Goal: Task Accomplishment & Management: Complete application form

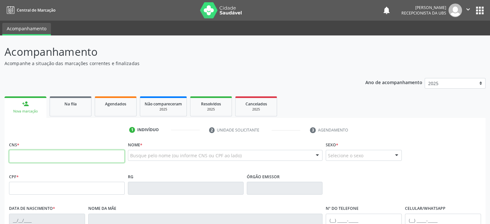
click at [17, 156] on input "text" at bounding box center [67, 156] width 116 height 13
type input "705 0088 6703 7353"
type input "256.028.258-51"
type input "01/[DATE]"
type input "[PERSON_NAME]"
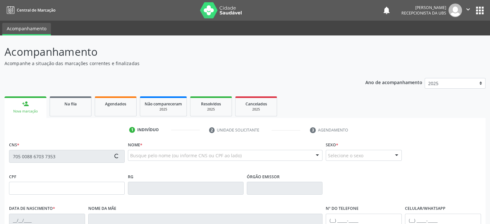
type input "[PHONE_NUMBER]"
type input "956.437.455-34"
type input "S/N"
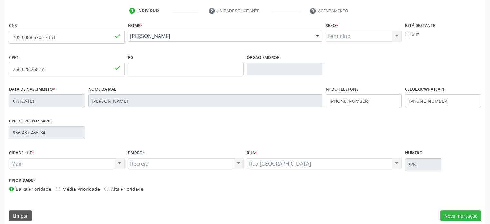
scroll to position [125, 0]
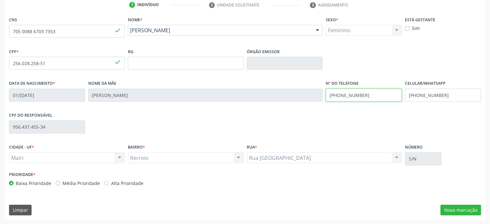
click at [316, 94] on div "Data de nascimento * 01/[DATE] Nome da mãe [PERSON_NAME] Brito Nº do Telefone […" at bounding box center [244, 95] width 475 height 32
drag, startPoint x: 452, startPoint y: 95, endPoint x: 398, endPoint y: 96, distance: 54.4
click at [398, 96] on div "Data de nascimento * 01/[DATE] Nome da mãe [PERSON_NAME] Brito Nº do Telefone […" at bounding box center [244, 95] width 475 height 32
paste input "15) 99750-3471"
type input "[PHONE_NUMBER]"
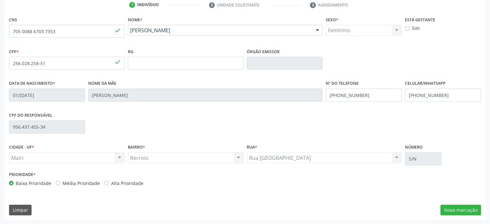
drag, startPoint x: 82, startPoint y: 183, endPoint x: 87, endPoint y: 182, distance: 5.2
click at [82, 182] on label "Média Prioridade" at bounding box center [80, 183] width 37 height 7
click at [60, 182] on input "Média Prioridade" at bounding box center [58, 183] width 5 height 6
radio input "true"
drag, startPoint x: 448, startPoint y: 211, endPoint x: 452, endPoint y: 202, distance: 9.5
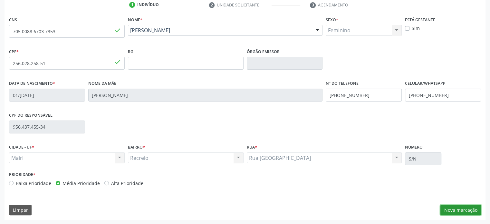
click at [448, 210] on button "Nova marcação" at bounding box center [460, 210] width 41 height 11
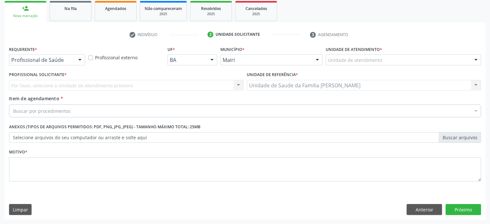
scroll to position [95, 0]
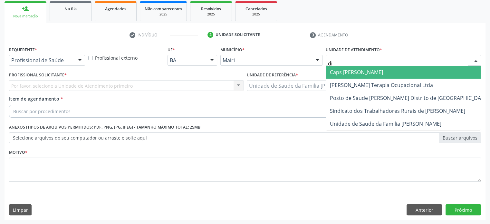
type input "dil"
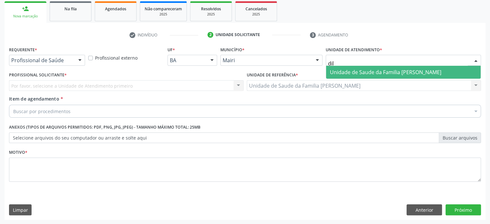
click at [366, 71] on span "Unidade de Saude da Familia [PERSON_NAME]" at bounding box center [385, 72] width 111 height 7
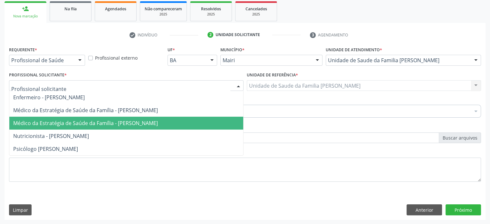
click at [48, 121] on span "Médico da Estratégia de Saúde da Família - [PERSON_NAME]" at bounding box center [85, 122] width 145 height 7
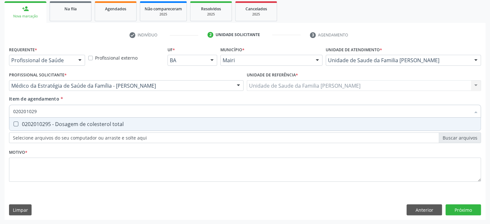
type input "0202010295"
click at [44, 122] on div "0202010295 - Dosagem de colesterol total" at bounding box center [244, 123] width 463 height 5
checkbox total "true"
type input "02020102"
checkbox total "false"
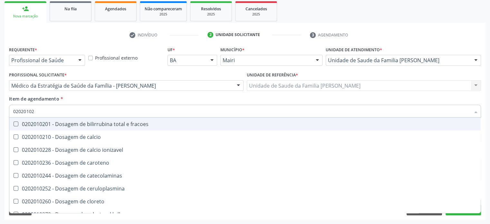
type input "0202010"
checkbox total "false"
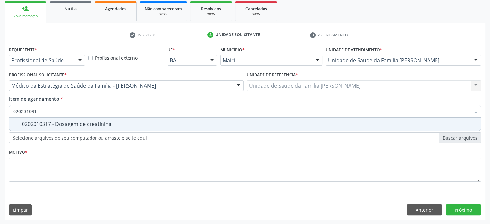
type input "0202010317"
click at [44, 121] on div "0202010317 - Dosagem de creatinina" at bounding box center [244, 123] width 463 height 5
checkbox creatinina "true"
type input "02020103"
checkbox creatinina "false"
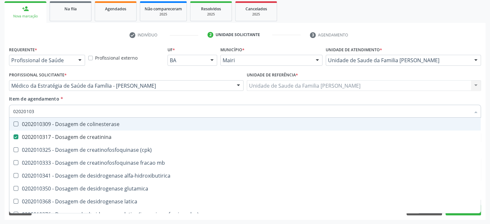
type input "0202010"
checkbox creatinina "false"
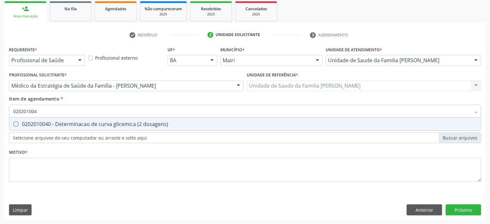
type input "0202010040"
click at [44, 121] on div "0202010040 - Determinacao de curva glicemica (2 dosagens)" at bounding box center [244, 123] width 463 height 5
checkbox dosagens\) "true"
type input "02020100"
checkbox dosagens\) "false"
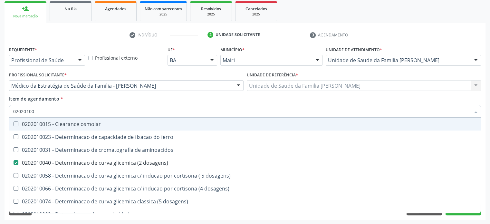
type input "0202010"
checkbox dosagens\) "false"
checkbox dosagens\) "true"
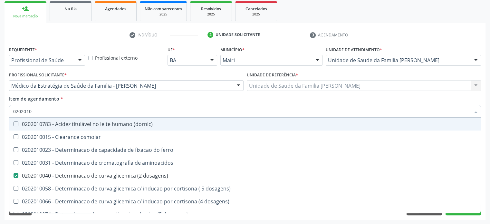
type input "02020106"
checkbox dosagens\) "false"
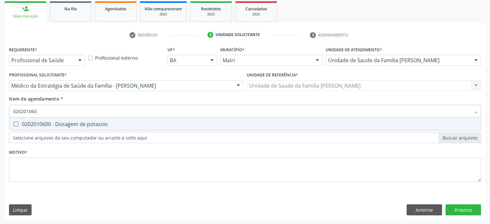
type input "0202010600"
click at [44, 121] on div "0202010600 - Dosagem de potassio" at bounding box center [244, 123] width 463 height 5
checkbox potassio "true"
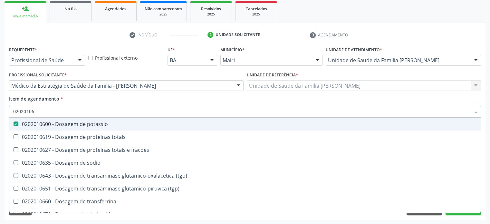
type input "020201067"
checkbox potassio "false"
type input "0202010678"
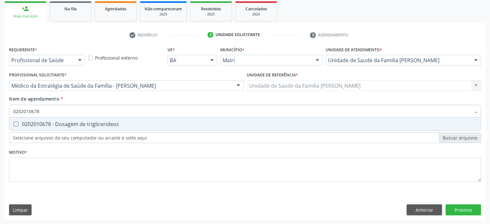
click at [44, 121] on div "0202010678 - Dosagem de triglicerideos" at bounding box center [244, 123] width 463 height 5
checkbox triglicerideos "true"
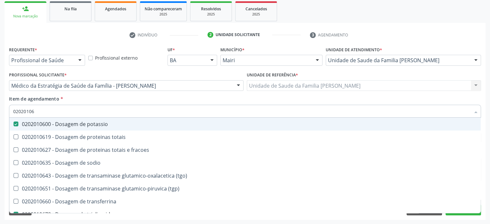
type input "0202010"
checkbox potassio "false"
checkbox \(tgo\) "true"
checkbox triglicerideos "false"
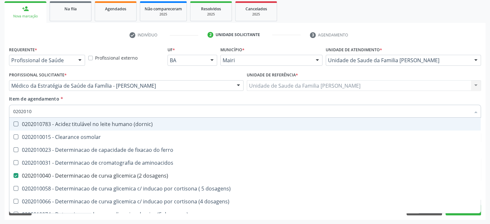
type input "020201"
checkbox total "false"
checkbox creatinina "false"
checkbox latica "true"
checkbox ferritina "true"
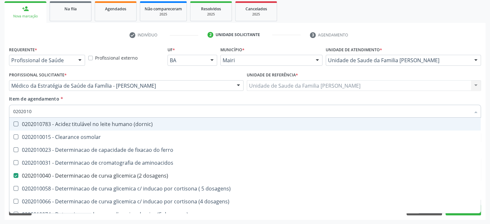
checkbox potassio "false"
checkbox triglicerideos "false"
checkbox ureia "true"
type input "02020"
checkbox dosagens\) "false"
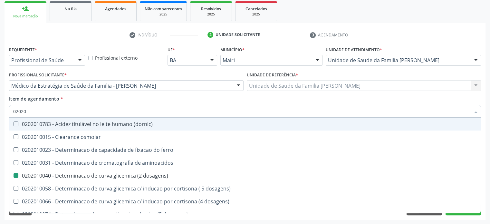
checkbox total "false"
checkbox creatinina "false"
checkbox alfa-hidroxibutirica "true"
checkbox potassio "false"
checkbox triglicerideos "false"
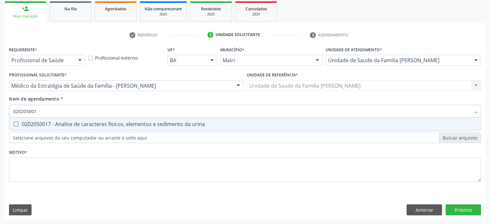
type input "0202050017"
click at [44, 121] on div "0202050017 - Analise de caracteres fisicos, elementos e sedimento da urina" at bounding box center [244, 123] width 463 height 5
checkbox urina "true"
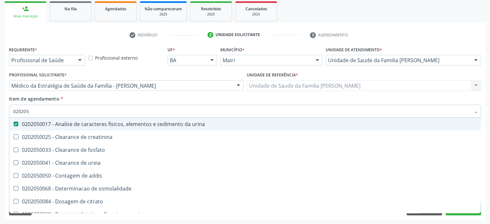
type input "02020"
checkbox urina "false"
checkbox ureia "true"
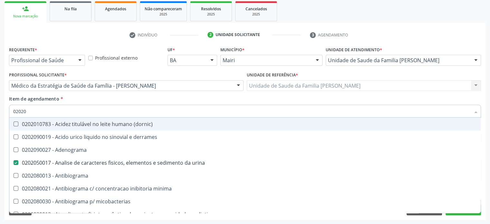
type input "020201"
checkbox urina "false"
checkbox Antibiograma "true"
checkbox htlv-1 "true"
checkbox \(ch50\) "true"
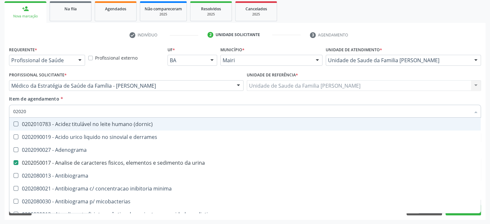
checkbox dosagens\) "false"
checkbox d "true"
checkbox mandelico "true"
type input "0202010"
checkbox herpesvirus "true"
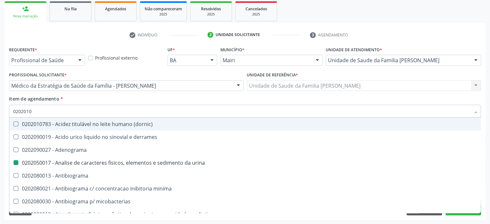
checkbox anaerobicas "true"
checkbox htlv-1 "false"
checkbox \(ch50\) "false"
checkbox ativada\) "true"
checkbox totais "true"
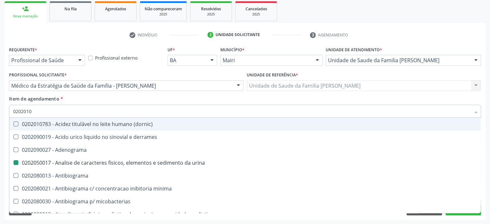
checkbox d "false"
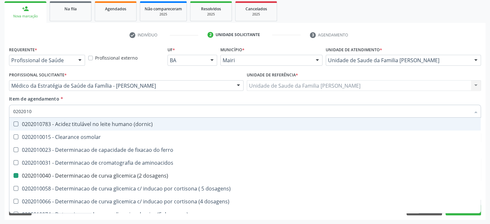
type input "02020104"
checkbox dosagens\) "false"
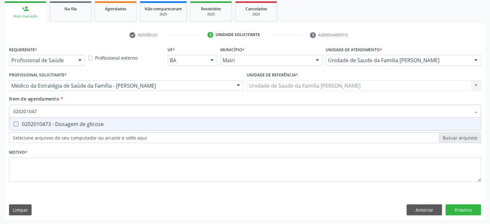
type input "0202010473"
click at [44, 121] on div "0202010473 - Dosagem de glicose" at bounding box center [244, 123] width 463 height 5
checkbox glicose "true"
type input "02020104"
checkbox glicose "false"
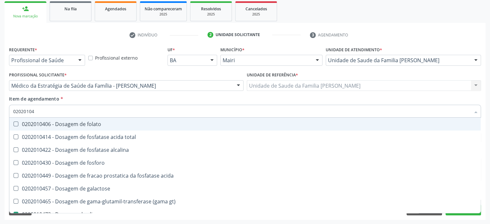
type input "0202010"
checkbox acida "true"
checkbox glicose "false"
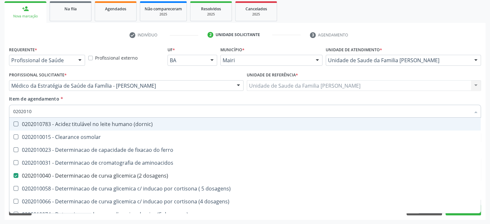
type input "02020102"
checkbox dosagens\) "false"
checkbox ivy "true"
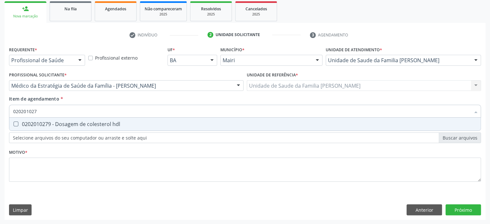
type input "0202010279"
click at [45, 121] on div "0202010279 - Dosagem de colesterol hdl" at bounding box center [244, 123] width 463 height 5
checkbox hdl "true"
type input "02020102"
checkbox hdl "false"
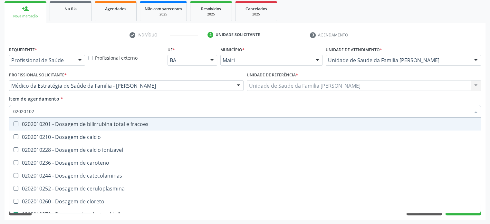
type input "0202010"
checkbox catecolaminas "true"
checkbox hdl "false"
checkbox total "false"
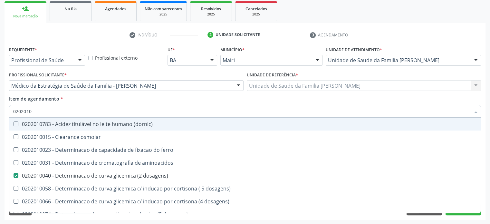
type input "02020105"
checkbox dosagens\) "false"
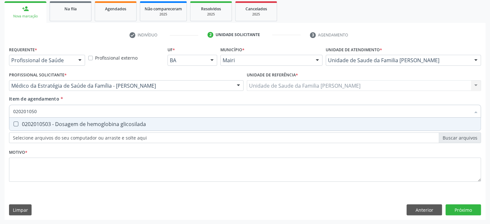
type input "0202010503"
click at [45, 121] on div "0202010503 - Dosagem de hemoglobina glicosilada" at bounding box center [244, 123] width 463 height 5
checkbox glicosilada "true"
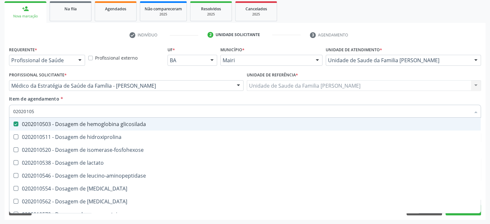
type input "0202010"
checkbox glicosilada "false"
checkbox leucino-aminopeptidase "true"
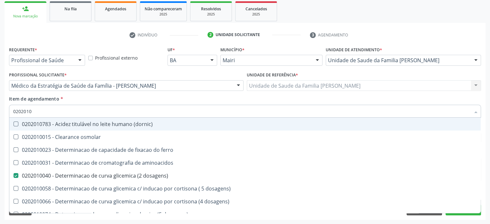
type input "02020102"
checkbox dosagens\) "false"
checkbox dosagens\) "true"
checkbox ivy "true"
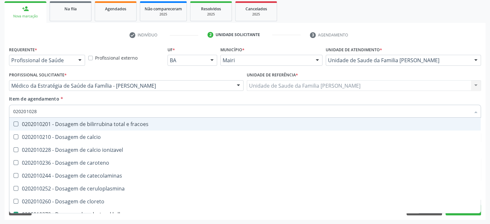
type input "0202010287"
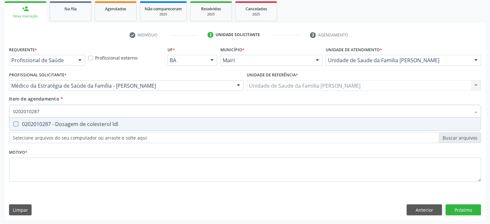
click at [45, 121] on div "0202010287 - Dosagem de colesterol ldl" at bounding box center [244, 123] width 463 height 5
checkbox ldl "true"
type input "02020102"
checkbox ldl "false"
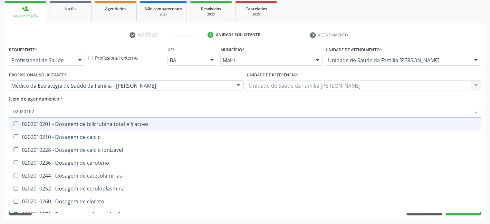
type input "0202010"
checkbox catecolaminas "true"
checkbox hdl "false"
checkbox ldl "false"
checkbox total "false"
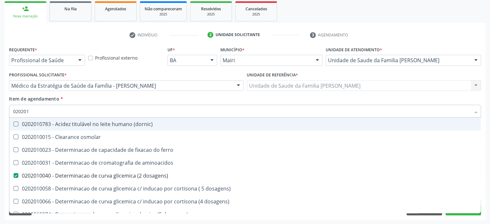
type input "02020"
checkbox aminoacidos "true"
checkbox dosagens\) "false"
checkbox hdl "false"
checkbox ldl "false"
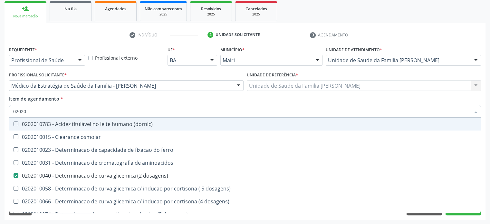
checkbox total "false"
checkbox creatinina "false"
checkbox alfa-hidroxibutirica "true"
checkbox glicose "false"
checkbox glicosilada "false"
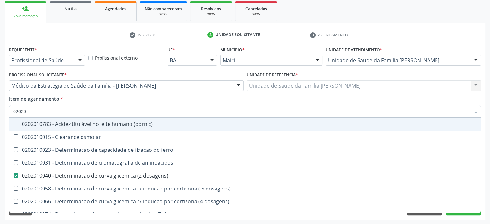
checkbox potassio "false"
checkbox triglicerideos "false"
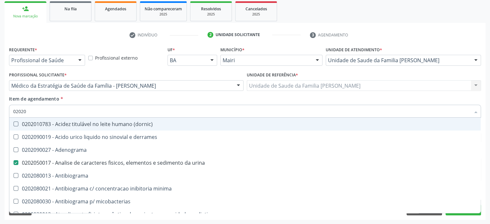
type input "020202"
checkbox urina "false"
checkbox dosagens\) "false"
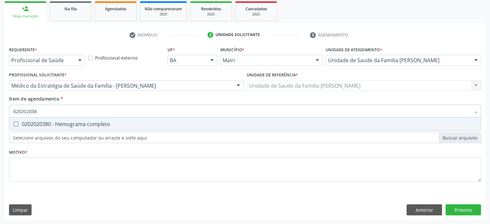
type input "0202020380"
click at [45, 121] on div "0202020380 - Hemograma completo" at bounding box center [244, 123] width 463 height 5
checkbox completo "true"
type input "02020203"
checkbox completo "false"
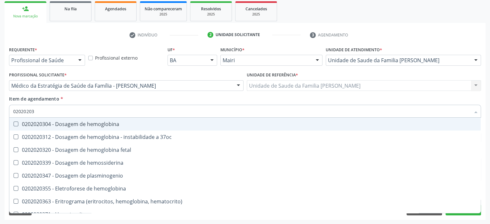
type input "0202020"
checkbox completo "false"
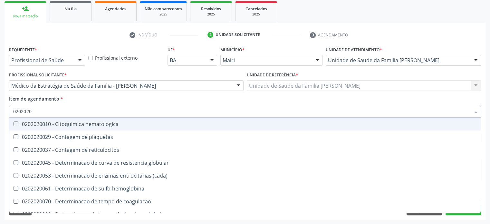
type input "020202"
checkbox completo "false"
checkbox Leucograma "true"
type input "02020"
checkbox globular "true"
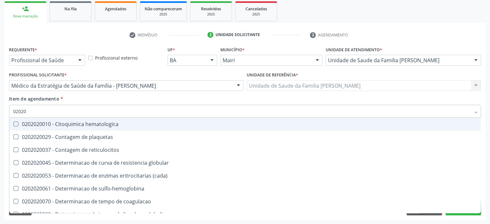
checkbox completo "false"
checkbox s "true"
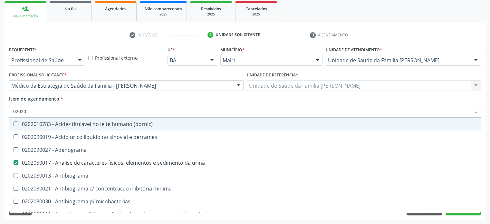
type input "020201"
checkbox urina "false"
checkbox Antibiograma "true"
checkbox \(qualitativo\) "true"
checkbox molecular "true"
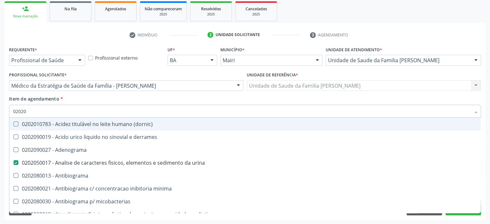
checkbox htlv-1 "true"
checkbox \(ch50\) "true"
checkbox dosagens\) "false"
checkbox -duke "true"
checkbox trombina "true"
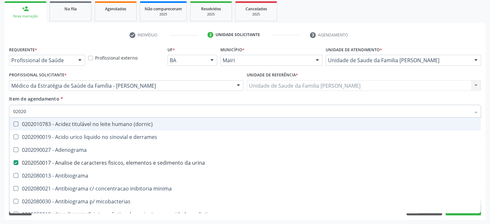
checkbox d "true"
checkbox mandelico "true"
type input "0202010"
checkbox identificacao "true"
checkbox \(pos-pasteurização\) "true"
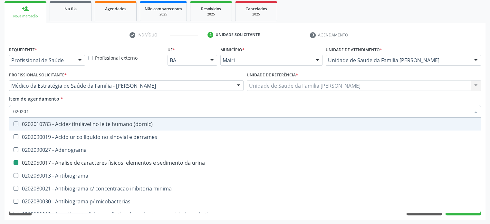
checkbox herpesvirus "true"
checkbox anaerobicas "true"
checkbox \(qualitativo\) "false"
checkbox molecular "false"
checkbox htlv-1 "false"
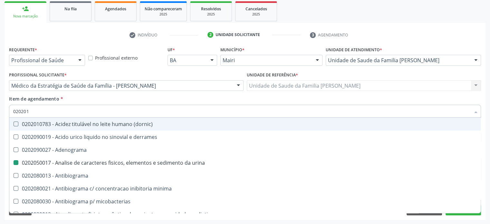
checkbox \(ch50\) "false"
checkbox amniotico "true"
checkbox osmolaridade "true"
checkbox -duke "false"
checkbox trombina "false"
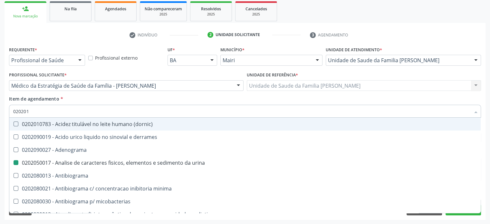
checkbox ativada\) "true"
checkbox totais "true"
checkbox d "false"
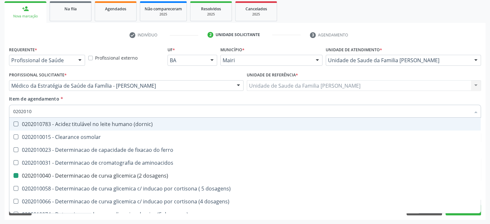
type input "02020106"
checkbox \(dornic\) "true"
checkbox dosagens\) "false"
checkbox dosagens\) "true"
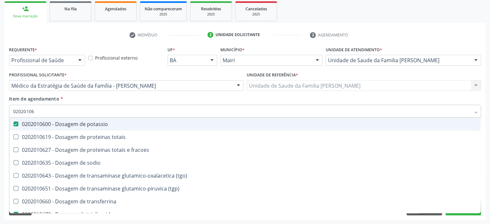
type input "020201065"
checkbox potassio "false"
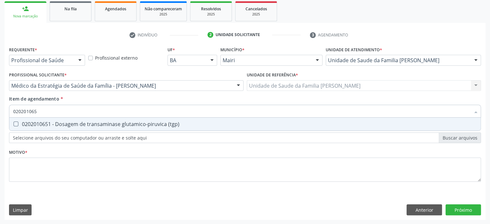
type input "0202010651"
click at [45, 121] on div "0202010651 - Dosagem de transaminase glutamico-piruvica (tgp)" at bounding box center [244, 123] width 463 height 5
checkbox \(tgp\) "true"
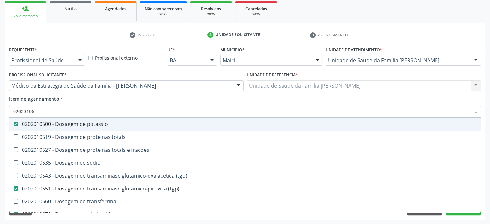
type input "020201064"
checkbox potassio "false"
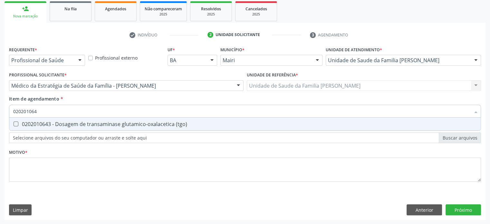
type input "0202010643"
click at [45, 121] on div "0202010643 - Dosagem de transaminase glutamico-oxalacetica (tgo)" at bounding box center [244, 123] width 463 height 5
checkbox \(tgo\) "true"
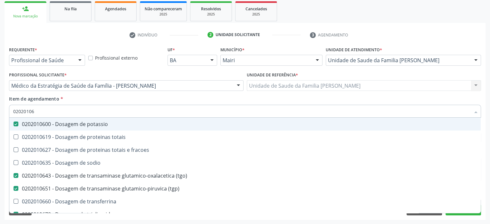
type input "0202010"
checkbox potassio "false"
checkbox \(tgp\) "false"
checkbox triglicerideos "false"
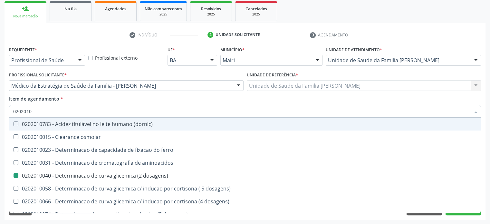
type input "02020107"
checkbox dosagens\) "false"
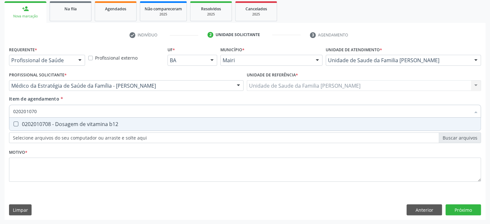
type input "0202010708"
click at [45, 121] on div "0202010708 - Dosagem de vitamina b12" at bounding box center [244, 123] width 463 height 5
checkbox b12 "true"
type input "02020107"
checkbox b12 "false"
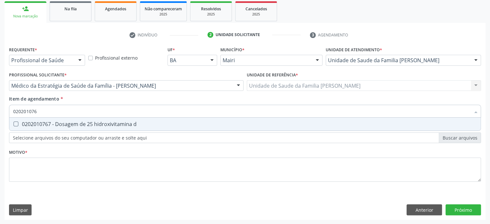
type input "0202010767"
click at [45, 121] on div "0202010767 - Dosagem de 25 hidroxivitamina d" at bounding box center [244, 123] width 463 height 5
checkbox d "true"
type input "02020107"
checkbox d "false"
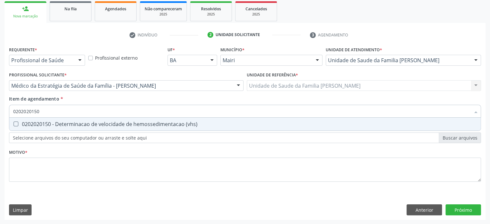
click at [45, 121] on div "0202020150 - Determinacao de velocidade de hemossedimentacao (vhs)" at bounding box center [244, 123] width 463 height 5
click at [45, 121] on div "0202010384 - Dosagem de ferritina" at bounding box center [244, 123] width 463 height 5
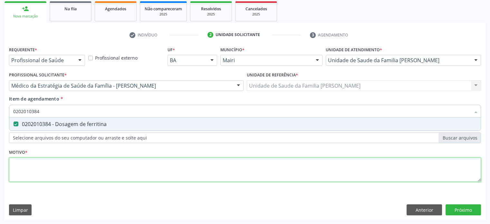
click at [27, 167] on div "Requerente * Profissional de Saúde Profissional de Saúde Paciente Nenhum result…" at bounding box center [245, 118] width 472 height 146
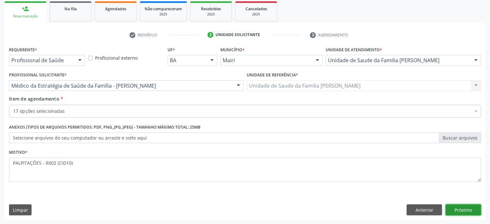
click at [470, 210] on button "Próximo" at bounding box center [462, 209] width 35 height 11
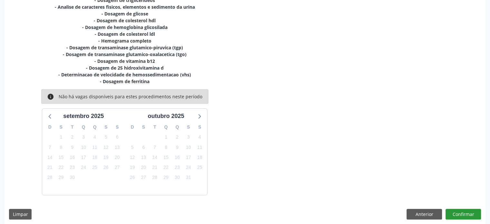
scroll to position [183, 0]
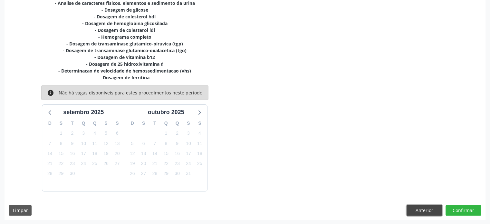
click at [432, 211] on button "Anterior" at bounding box center [423, 210] width 35 height 11
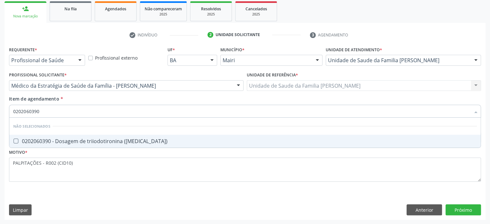
click at [44, 141] on div "0202060390 - Dosagem de triiodotironina ([MEDICAL_DATA])" at bounding box center [244, 140] width 463 height 5
click at [44, 141] on div "0202060381 - Dosagem de tiroxina livre (t4 livre)" at bounding box center [244, 140] width 463 height 5
click at [44, 141] on div "0202060250 - Dosagem de hormonio tireoestimulante (tsh)" at bounding box center [244, 140] width 463 height 5
click at [44, 141] on div "0202060233 - Dosagem de hormonio foliculo-estimulante (fsh)" at bounding box center [244, 140] width 463 height 5
click at [44, 141] on div "0202060241 - Dosagem de hormonio luteinizante (lh)" at bounding box center [244, 140] width 463 height 5
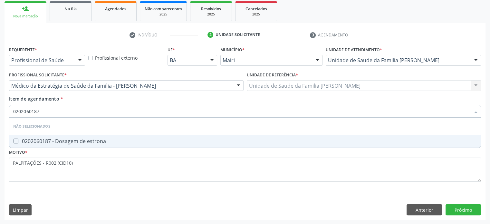
click at [44, 141] on div "0202060187 - Dosagem de estrona" at bounding box center [244, 140] width 463 height 5
click at [45, 142] on div "0202060292 - Dosagem de progesterona" at bounding box center [244, 140] width 463 height 5
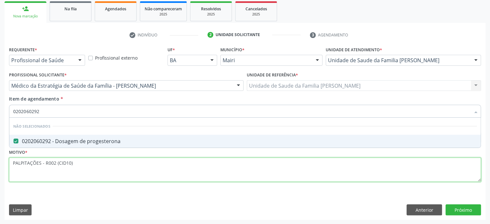
click at [51, 173] on div "Requerente * Profissional de Saúde Profissional de Saúde Paciente Nenhum result…" at bounding box center [245, 118] width 472 height 146
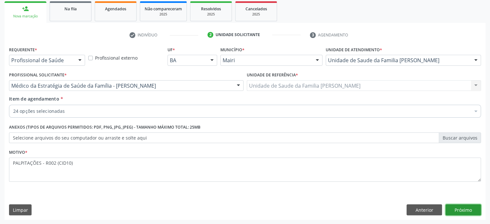
click at [459, 207] on button "Próximo" at bounding box center [462, 209] width 35 height 11
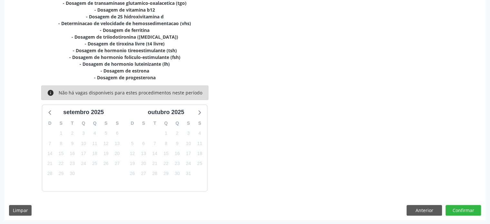
scroll to position [231, 0]
click at [466, 207] on button "Confirmar" at bounding box center [462, 210] width 35 height 11
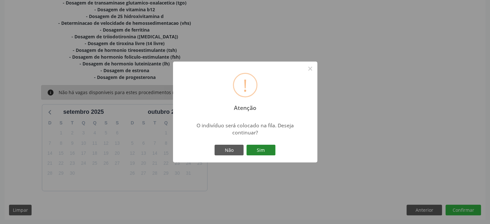
click at [265, 152] on button "Sim" at bounding box center [260, 150] width 29 height 11
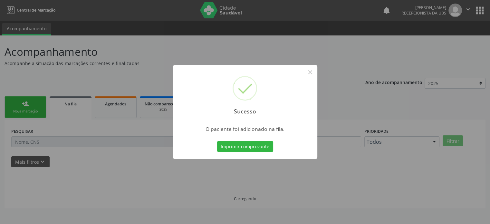
scroll to position [0, 0]
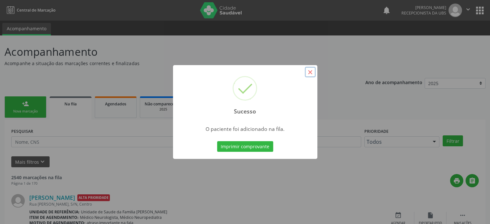
click at [309, 72] on button "×" at bounding box center [310, 72] width 11 height 11
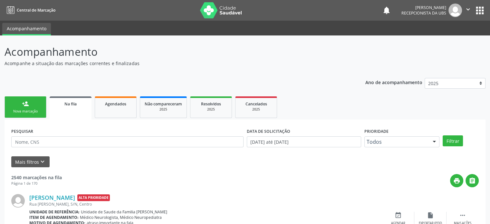
click at [27, 110] on div "Nova marcação" at bounding box center [25, 111] width 32 height 5
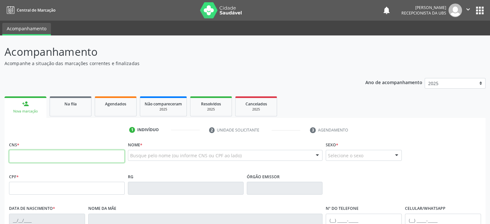
click at [27, 157] on input "text" at bounding box center [67, 156] width 116 height 13
click at [338, 179] on div "CPF * RG Órgão emissor" at bounding box center [244, 188] width 475 height 32
click at [54, 157] on input "text" at bounding box center [67, 156] width 116 height 13
click at [46, 154] on input "text" at bounding box center [67, 156] width 116 height 13
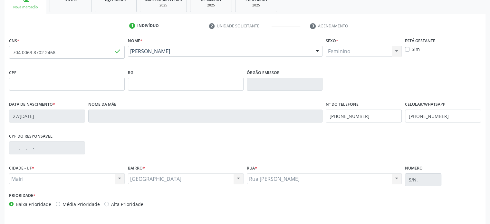
scroll to position [125, 0]
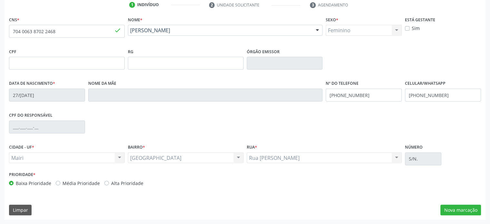
click at [77, 184] on label "Média Prioridade" at bounding box center [80, 183] width 37 height 7
click at [60, 184] on input "Média Prioridade" at bounding box center [58, 183] width 5 height 6
click at [459, 211] on button "Nova marcação" at bounding box center [460, 210] width 41 height 11
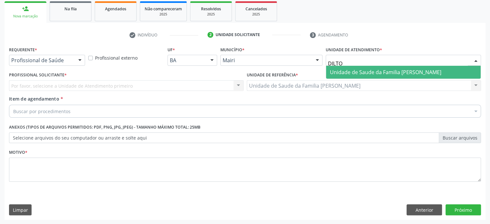
click at [391, 71] on span "Unidade de Saude da Familia [PERSON_NAME]" at bounding box center [385, 72] width 111 height 7
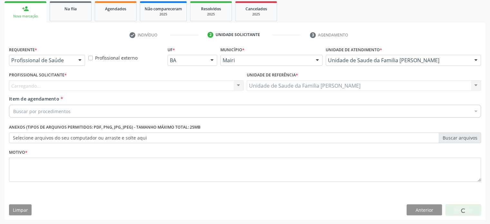
click at [47, 87] on div "Carregando... Nenhum resultado encontrado para: " " Não há nenhuma opção para s…" at bounding box center [126, 85] width 234 height 11
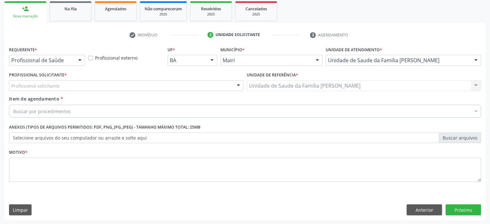
click at [237, 84] on div at bounding box center [239, 86] width 10 height 11
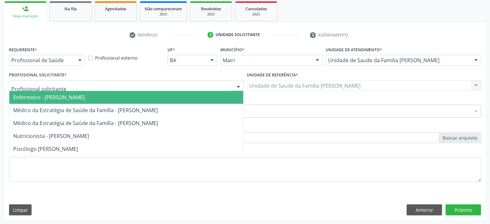
click at [73, 100] on span "Enfermeiro - [PERSON_NAME]" at bounding box center [49, 97] width 72 height 7
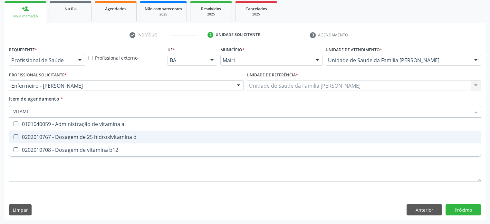
click at [55, 135] on div "0202010767 - Dosagem de 25 hidroxivitamina d" at bounding box center [244, 136] width 463 height 5
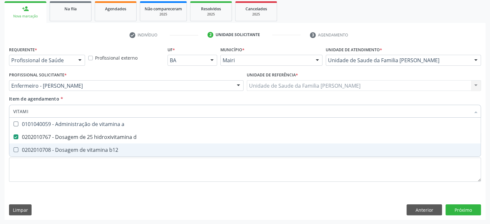
click at [46, 151] on div "0202010708 - Dosagem de vitamina b12" at bounding box center [244, 149] width 463 height 5
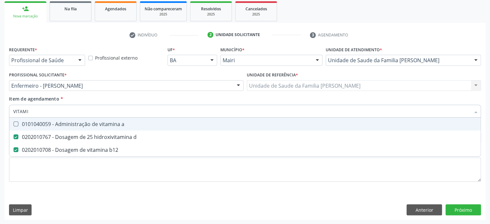
drag, startPoint x: 64, startPoint y: 110, endPoint x: 8, endPoint y: 107, distance: 56.5
click at [8, 107] on div "Item de agendamento * VITAMI Desfazer seleção 0101040059 - Administração de vit…" at bounding box center [244, 107] width 475 height 25
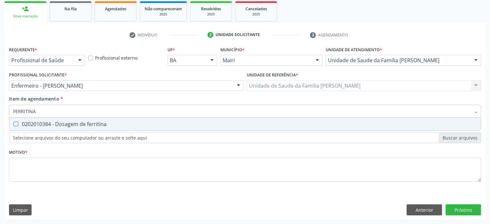
click at [26, 125] on div "0202010384 - Dosagem de ferritina" at bounding box center [244, 123] width 463 height 5
drag, startPoint x: 64, startPoint y: 113, endPoint x: 5, endPoint y: 112, distance: 59.0
click at [5, 112] on div "Requerente * Profissional de Saúde Profissional de Saúde Paciente Nenhum result…" at bounding box center [245, 132] width 481 height 175
click at [52, 121] on div "0202020380 - Hemograma completo" at bounding box center [244, 123] width 463 height 5
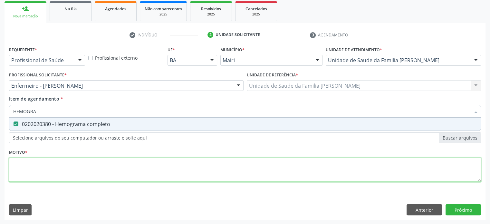
click at [34, 167] on div "Requerente * Profissional de Saúde Profissional de Saúde Paciente Nenhum result…" at bounding box center [245, 118] width 472 height 146
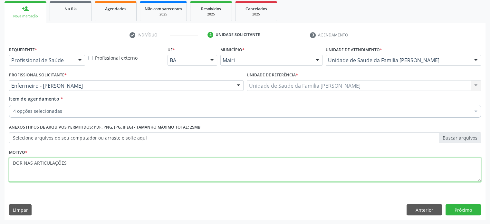
click at [23, 163] on textarea "DOR NAS ARTICULAÇÕES" at bounding box center [245, 169] width 472 height 24
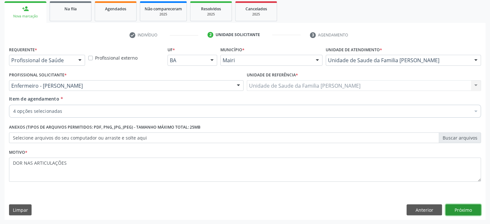
click at [453, 206] on button "Próximo" at bounding box center [462, 209] width 35 height 11
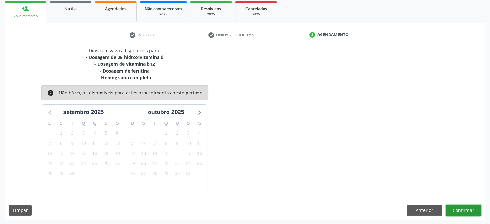
click at [458, 210] on button "Confirmar" at bounding box center [462, 210] width 35 height 11
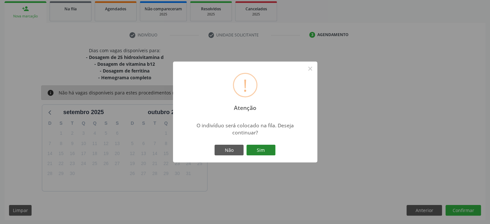
click at [258, 149] on button "Sim" at bounding box center [260, 150] width 29 height 11
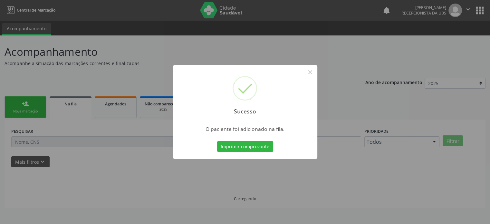
scroll to position [0, 0]
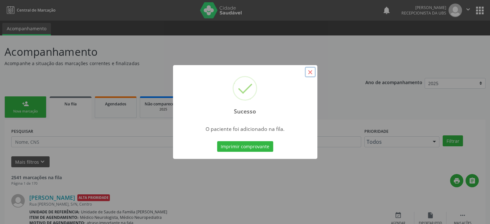
click at [310, 71] on button "×" at bounding box center [310, 72] width 11 height 11
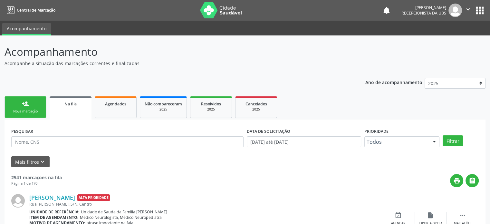
click at [20, 112] on div "Nova marcação" at bounding box center [25, 111] width 32 height 5
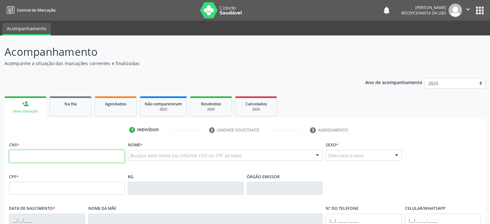
click at [58, 159] on input "text" at bounding box center [67, 156] width 116 height 13
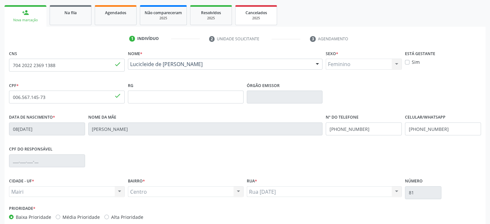
scroll to position [97, 0]
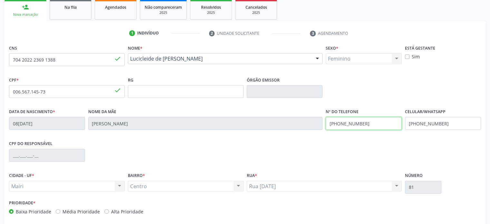
click at [319, 123] on div "Data de nascimento * 08[DATE] Nome da mãe [PERSON_NAME] de Assis Nº do Telefone…" at bounding box center [244, 123] width 475 height 32
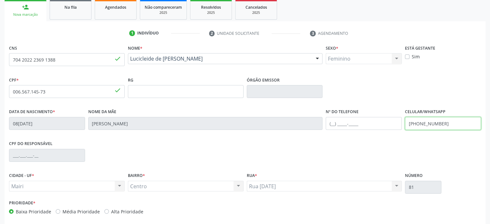
drag, startPoint x: 449, startPoint y: 123, endPoint x: 403, endPoint y: 122, distance: 45.4
click at [403, 122] on div "Celular/WhatsApp [PHONE_NUMBER]" at bounding box center [442, 123] width 79 height 32
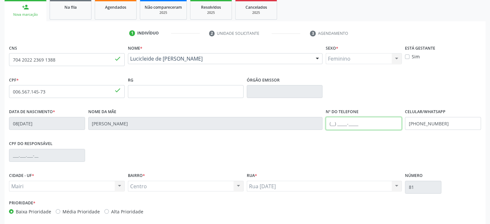
click at [330, 124] on input "text" at bounding box center [364, 123] width 76 height 13
paste input "[PHONE_NUMBER]"
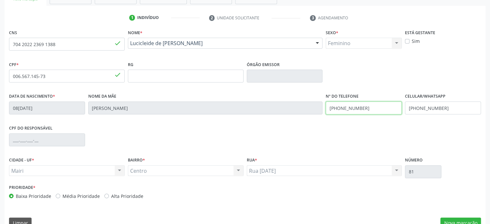
scroll to position [125, 0]
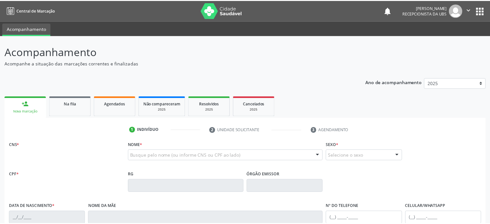
scroll to position [125, 0]
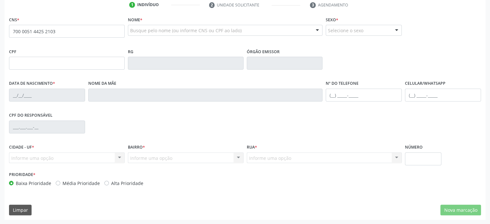
type input "700 0051 4425 2103"
type input "05/10/1972"
type input "Zilda Bacelar Sousa"
type input "(74) 98274-7735"
type input "S/N"
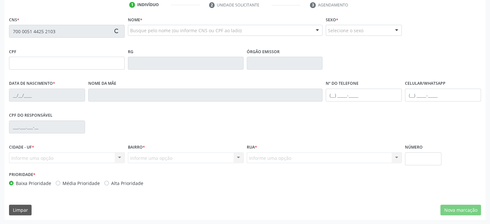
type input "036.127.875-60"
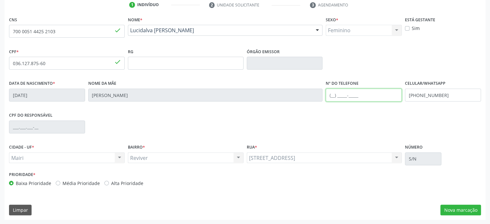
click at [331, 96] on input "text" at bounding box center [364, 95] width 76 height 13
click at [310, 94] on div "Data de nascimento * 05/10/1972 Nome da mãe Zilda Bacelar Sousa Nº do Telefone …" at bounding box center [244, 95] width 475 height 32
type input "(74) 99985-0671"
drag, startPoint x: 447, startPoint y: 96, endPoint x: 396, endPoint y: 95, distance: 50.9
click at [396, 95] on div "Data de nascimento * 05/10/1972 Nome da mãe Zilda Bacelar Sousa Nº do Telefone …" at bounding box center [244, 95] width 475 height 32
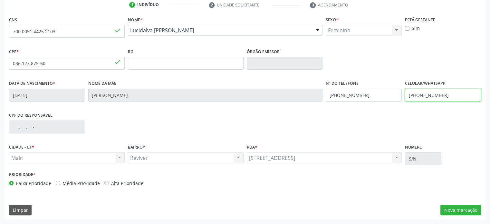
paste input "9985-0671"
type input "(74) 99985-0671"
click at [88, 181] on label "Média Prioridade" at bounding box center [80, 183] width 37 height 7
click at [60, 181] on input "Média Prioridade" at bounding box center [58, 183] width 5 height 6
radio input "true"
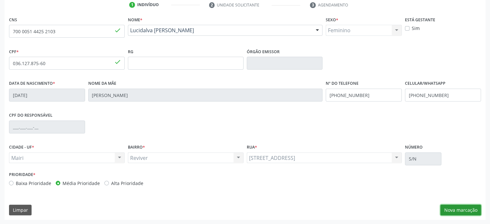
click at [461, 206] on button "Nova marcação" at bounding box center [460, 210] width 41 height 11
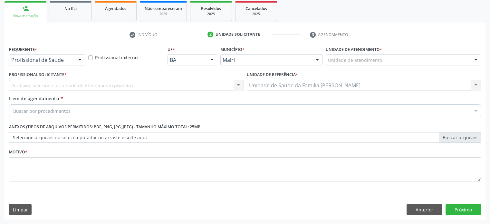
scroll to position [95, 0]
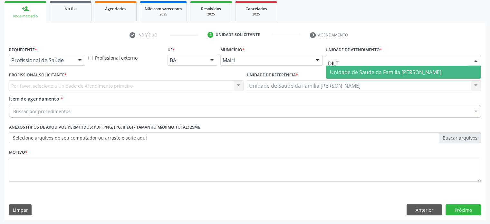
type input "DILTO"
click at [347, 72] on span "Unidade de Saude da Familia [PERSON_NAME]" at bounding box center [385, 72] width 111 height 7
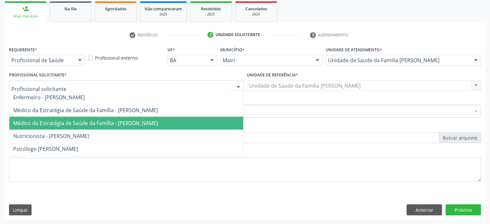
click at [38, 123] on span "Médico da Estratégia de Saúde da Família - [PERSON_NAME]" at bounding box center [85, 122] width 145 height 7
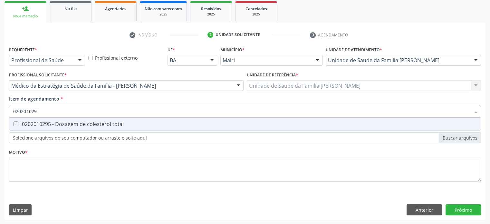
type input "0202010295"
click at [33, 126] on div "0202010295 - Dosagem de colesterol total" at bounding box center [244, 123] width 463 height 5
checkbox total "true"
type input "02020102"
checkbox total "false"
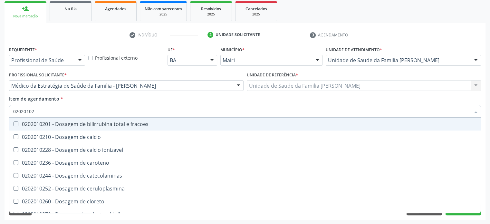
type input "0202010"
checkbox total "false"
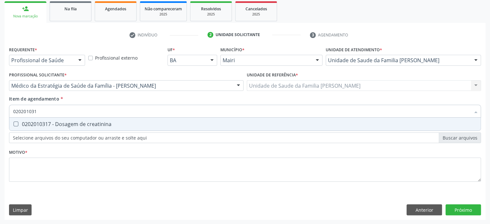
type input "0202010317"
click at [33, 125] on div "0202010317 - Dosagem de creatinina" at bounding box center [244, 123] width 463 height 5
checkbox creatinina "true"
type input "02020103"
checkbox creatinina "false"
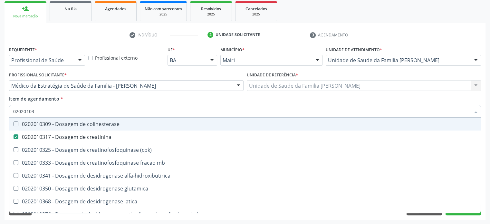
type input "0202010"
checkbox creatinina "false"
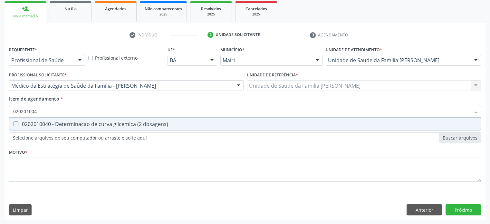
type input "0202010040"
click at [33, 125] on div "0202010040 - Determinacao de curva glicemica (2 dosagens)" at bounding box center [244, 123] width 463 height 5
checkbox dosagens\) "true"
type input "02020100"
checkbox dosagens\) "false"
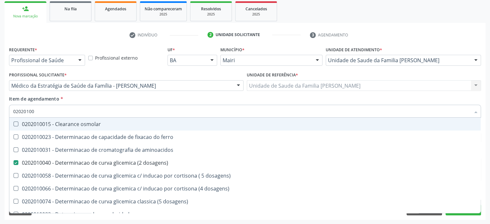
type input "0202010"
checkbox dosagens\) "false"
checkbox dosagens\) "true"
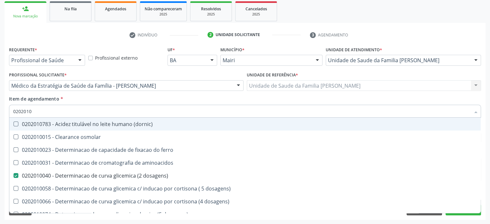
type input "02020106"
checkbox dosagens\) "false"
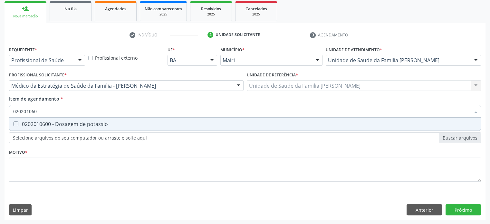
type input "0202010600"
click at [33, 125] on div "0202010600 - Dosagem de potassio" at bounding box center [244, 123] width 463 height 5
checkbox potassio "true"
type input "020201067"
checkbox triglicerideos "false"
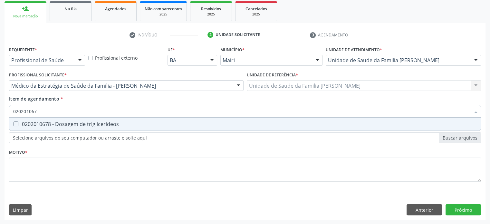
type input "0202010678"
click at [33, 124] on div "0202010678 - Dosagem de triglicerideos" at bounding box center [244, 123] width 463 height 5
checkbox triglicerideos "true"
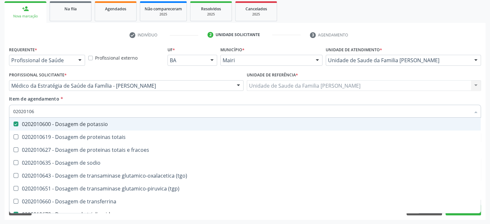
type input "0202010"
checkbox potassio "false"
checkbox \(tgo\) "true"
checkbox triglicerideos "false"
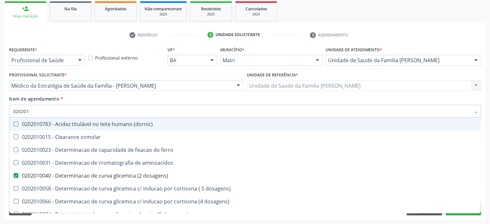
type input "02020"
checkbox dosagens\) "false"
checkbox total "false"
checkbox creatinina "false"
checkbox alfa-hidroxibutirica "true"
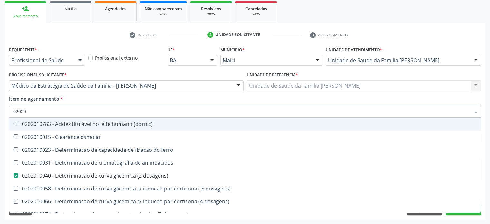
checkbox potassio "false"
checkbox triglicerideos "false"
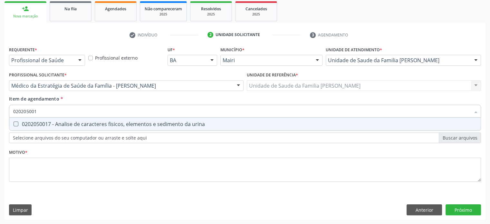
type input "0202050017"
click at [33, 124] on div "0202050017 - Analise de caracteres fisicos, elementos e sedimento da urina" at bounding box center [244, 123] width 463 height 5
checkbox urina "true"
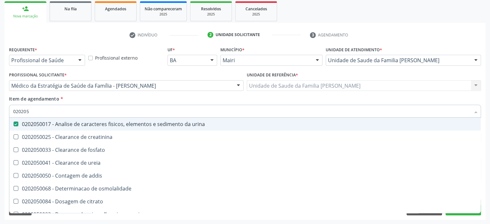
type input "02020"
checkbox urina "false"
checkbox ureia "true"
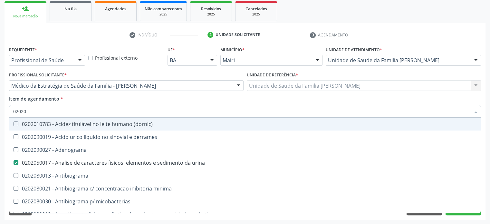
type input "020201"
checkbox urina "false"
checkbox Antibiograma "true"
checkbox htlv-1 "true"
checkbox \(ch50\) "true"
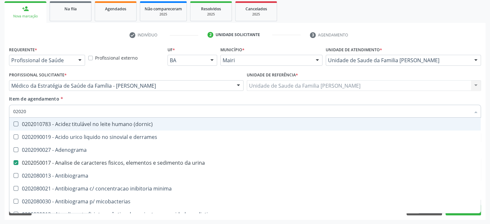
checkbox dosagens\) "false"
checkbox d "true"
checkbox mandelico "true"
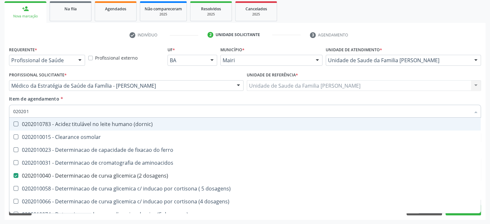
type input "0202010"
checkbox ionizavel "true"
checkbox catecolaminas "true"
checkbox total "false"
checkbox creatinina "false"
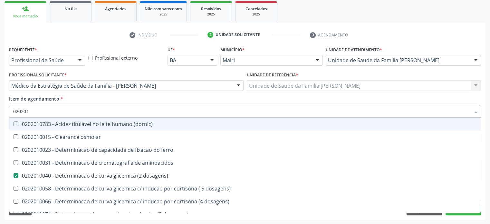
checkbox hidroxiprolina "true"
checkbox piruvato "true"
checkbox potassio "false"
type input "02020104"
checkbox dosagens\) "false"
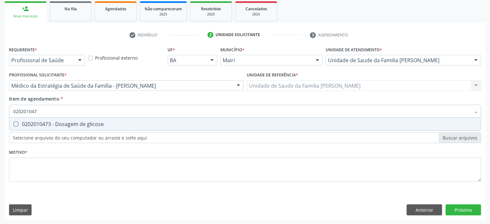
type input "0202010473"
click at [33, 124] on div "0202010473 - Dosagem de glicose" at bounding box center [244, 123] width 463 height 5
checkbox glicose "true"
type input "02020104"
checkbox glicose "false"
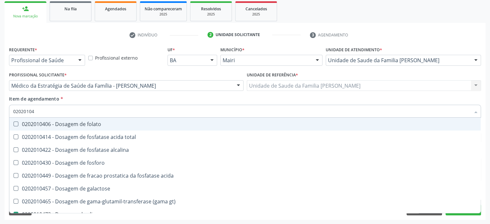
type input "0202010"
checkbox acida "true"
checkbox glicose "false"
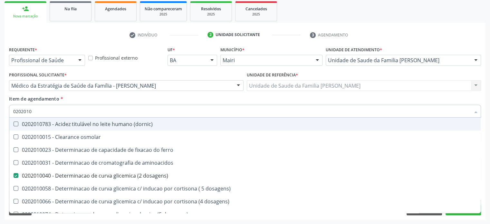
type input "02020102"
checkbox dosagens\) "false"
checkbox ivy "true"
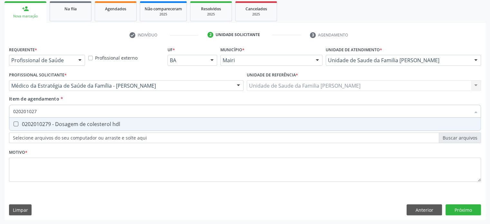
type input "0202010279"
click at [33, 124] on div "0202010279 - Dosagem de colesterol hdl" at bounding box center [244, 123] width 463 height 5
checkbox hdl "true"
type input "02020102"
checkbox hdl "false"
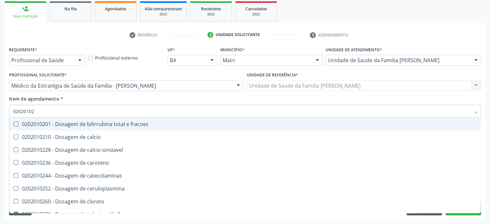
type input "0202010"
checkbox catecolaminas "true"
checkbox hdl "false"
checkbox total "false"
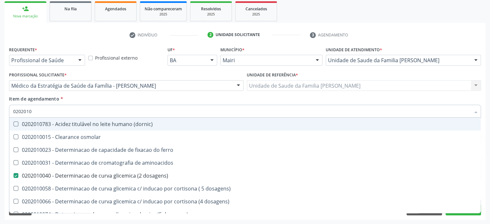
type input "02020105"
checkbox dosagens\) "false"
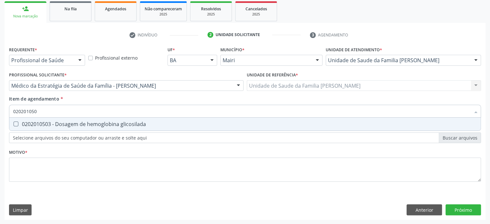
type input "0202010503"
click at [33, 124] on div "0202010503 - Dosagem de hemoglobina glicosilada" at bounding box center [244, 123] width 463 height 5
checkbox glicosilada "true"
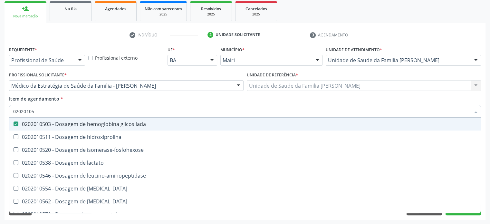
type input "0202010"
checkbox glicosilada "false"
checkbox leucino-aminopeptidase "true"
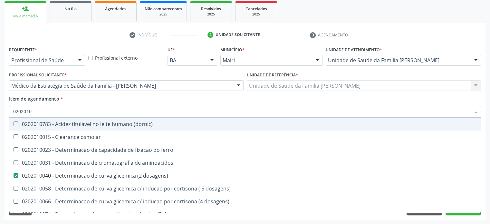
type input "02020102"
checkbox dosagens\) "false"
checkbox dosagens\) "true"
checkbox ivy "true"
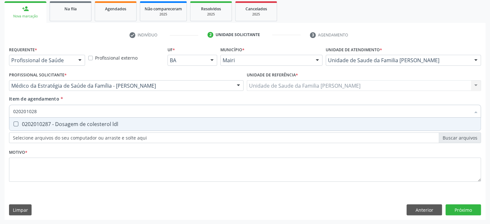
type input "0202010287"
click at [33, 124] on div "0202010287 - Dosagem de colesterol ldl" at bounding box center [244, 123] width 463 height 5
checkbox ldl "true"
type input "02020102"
checkbox ldl "false"
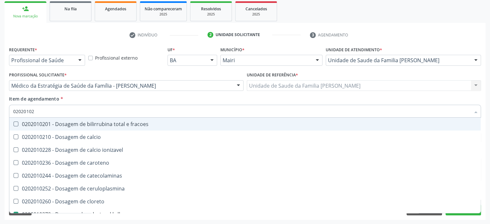
type input "0202010"
checkbox catecolaminas "true"
checkbox hdl "false"
checkbox ldl "false"
checkbox total "false"
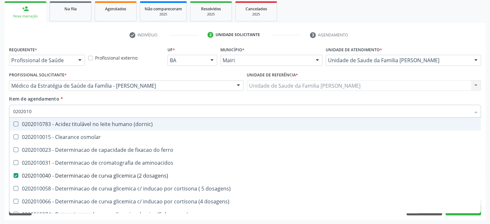
type input "020201"
checkbox hdl "false"
checkbox ldl "false"
checkbox total "false"
checkbox creatinina "false"
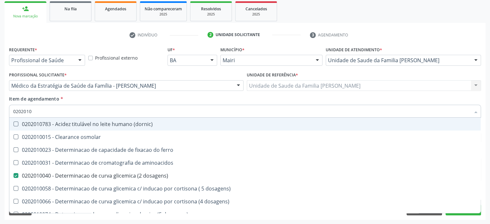
checkbox alfa-hidroxibutirica "true"
checkbox glutamica "true"
checkbox latica "true"
checkbox ferritina "true"
checkbox glicose "false"
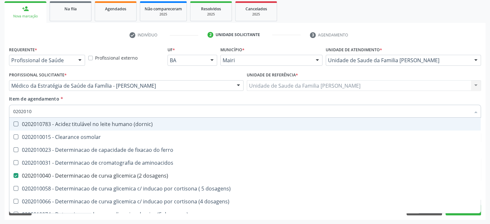
checkbox glicosilada "false"
checkbox magnesio "true"
checkbox porfirinas "true"
checkbox potassio "false"
checkbox triglicerideos "false"
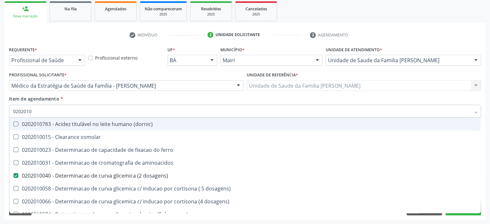
checkbox ureia "true"
type input "02020"
checkbox aminoacidos "true"
checkbox dosagens\) "false"
checkbox hdl "false"
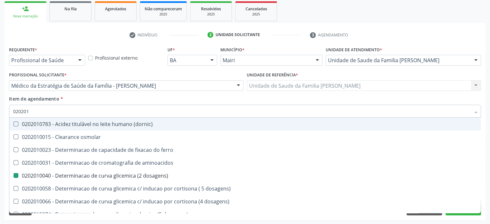
checkbox ldl "false"
checkbox total "false"
checkbox creatinina "false"
checkbox alfa-hidroxibutirica "true"
checkbox glicose "false"
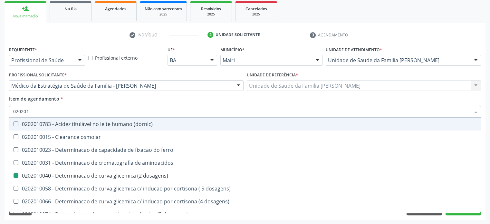
checkbox glicosilada "false"
checkbox potassio "false"
checkbox triglicerideos "false"
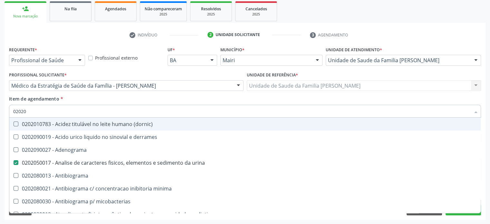
type input "020202"
checkbox urina "false"
checkbox dosagens\) "false"
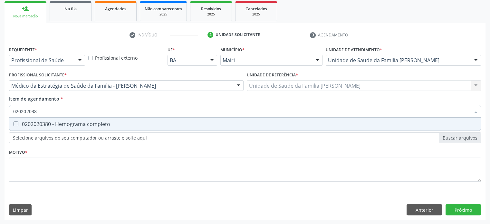
type input "0202020380"
click at [33, 124] on div "0202020380 - Hemograma completo" at bounding box center [244, 123] width 463 height 5
checkbox completo "true"
type input "02020203"
checkbox completo "false"
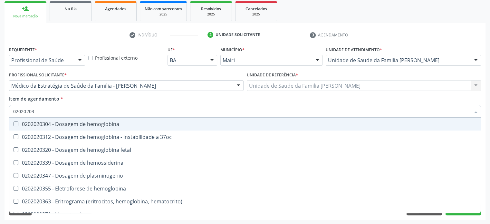
type input "0202020"
checkbox completo "false"
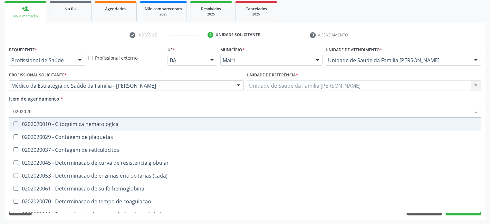
type input "020202"
checkbox completo "false"
checkbox Leucograma "true"
type input "02020"
checkbox globular "true"
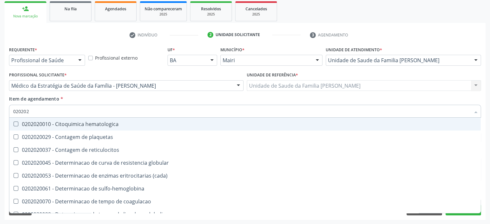
checkbox completo "false"
checkbox s "true"
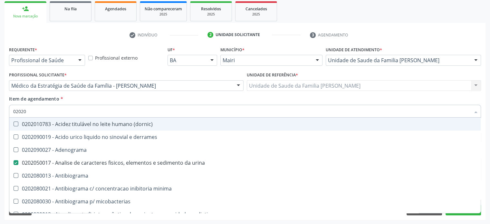
type input "020201"
checkbox urina "false"
checkbox Antibiograma "true"
checkbox \(qualitativo\) "true"
checkbox molecular "true"
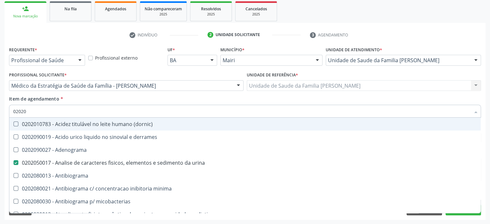
checkbox htlv-1 "true"
checkbox \(ch50\) "true"
checkbox dosagens\) "false"
checkbox -duke "true"
checkbox trombina "true"
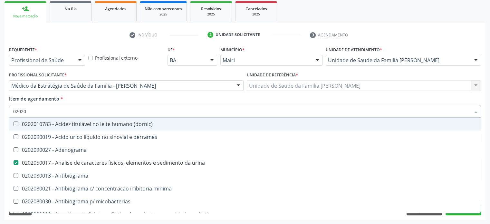
checkbox d "true"
checkbox mandelico "true"
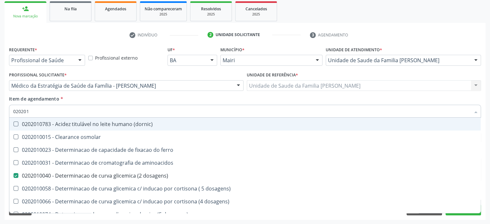
type input "0202010"
checkbox fracoes "true"
checkbox calcio "true"
checkbox ionizavel "true"
checkbox catecolaminas "true"
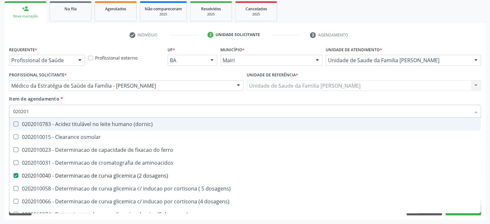
checkbox hdl "false"
checkbox ldl "false"
checkbox total "false"
checkbox creatinina "false"
checkbox ferritina "true"
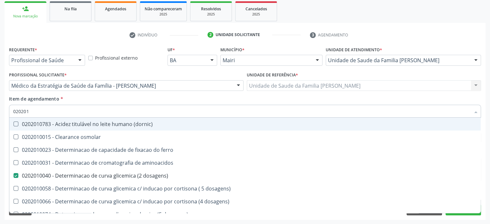
checkbox total "true"
checkbox glicose "false"
checkbox glicosilada "false"
checkbox hidroxiprolina "true"
checkbox piruvato "true"
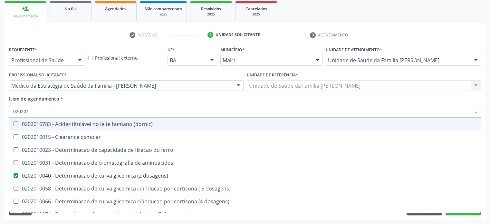
checkbox potassio "false"
type input "02020106"
checkbox \(dornic\) "true"
checkbox dosagens\) "false"
checkbox dosagens\) "true"
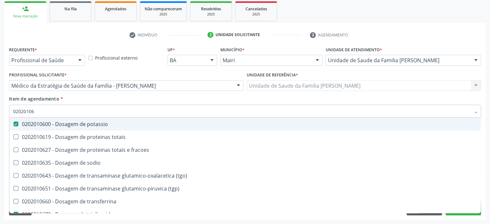
type input "020201065"
checkbox potassio "false"
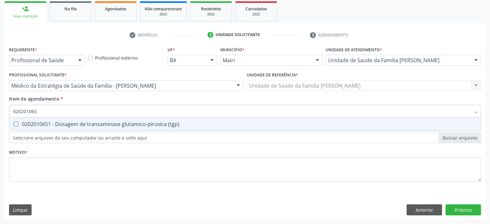
type input "0202010651"
click at [33, 124] on div "0202010651 - Dosagem de transaminase glutamico-piruvica (tgp)" at bounding box center [244, 123] width 463 height 5
checkbox \(tgp\) "true"
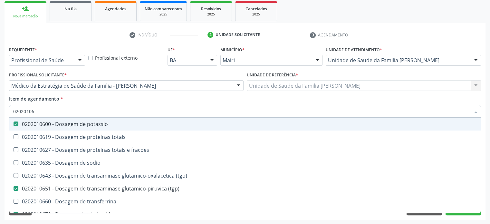
type input "020201064"
checkbox potassio "false"
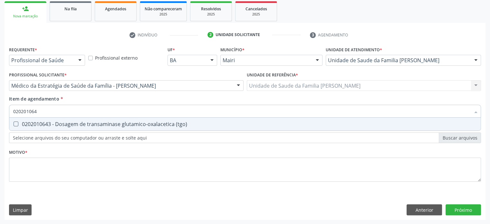
type input "0202010643"
click at [33, 124] on div "0202010643 - Dosagem de transaminase glutamico-oxalacetica (tgo)" at bounding box center [244, 123] width 463 height 5
checkbox \(tgo\) "true"
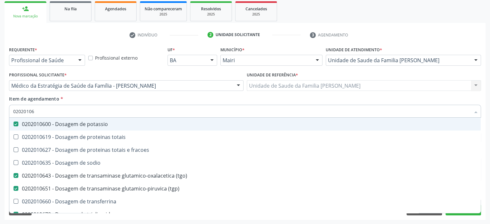
type input "0202010"
checkbox potassio "false"
checkbox \(tgp\) "false"
checkbox triglicerideos "false"
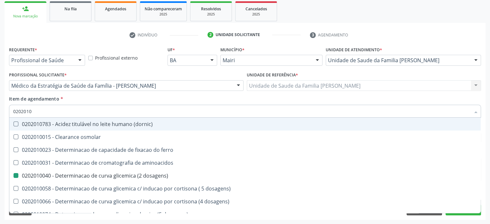
type input "02020107"
checkbox dosagens\) "false"
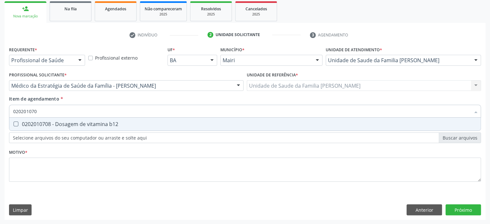
type input "0202010708"
click at [33, 124] on div "0202010708 - Dosagem de vitamina b12" at bounding box center [244, 123] width 463 height 5
click at [33, 124] on div "0202010767 - Dosagem de 25 hidroxivitamina d" at bounding box center [244, 123] width 463 height 5
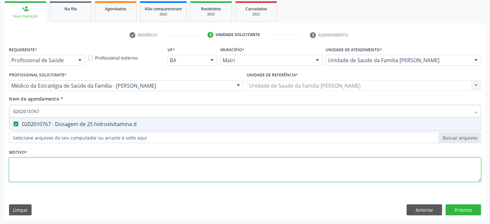
click at [30, 165] on div "Requerente * Profissional de Saúde Profissional de Saúde Paciente Nenhum result…" at bounding box center [245, 118] width 472 height 146
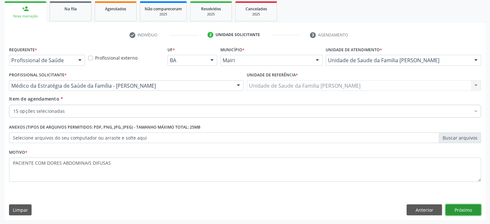
click at [474, 211] on button "Próximo" at bounding box center [462, 209] width 35 height 11
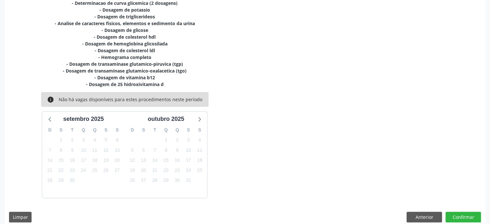
scroll to position [169, 0]
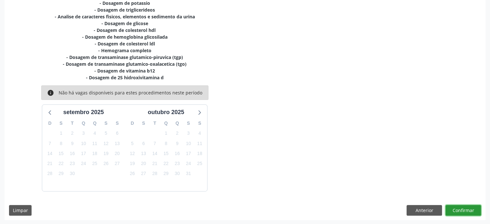
click at [462, 210] on button "Confirmar" at bounding box center [462, 210] width 35 height 11
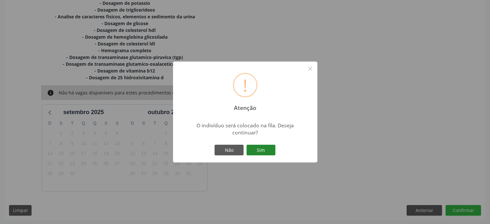
click at [265, 154] on button "Sim" at bounding box center [260, 150] width 29 height 11
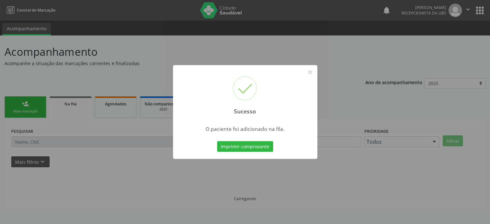
scroll to position [0, 0]
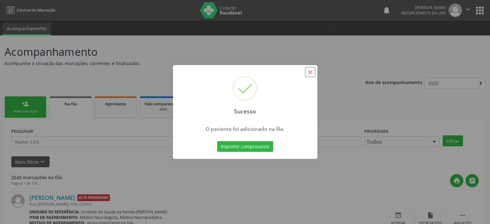
click at [310, 71] on button "×" at bounding box center [310, 72] width 11 height 11
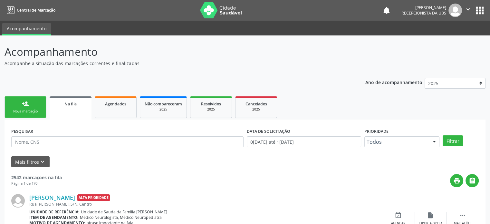
click at [27, 109] on div "Nova marcação" at bounding box center [25, 111] width 32 height 5
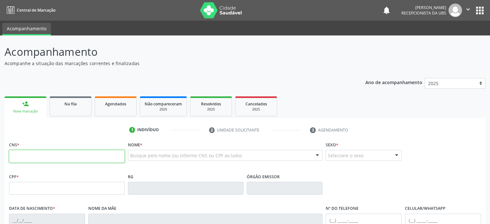
click at [34, 159] on input "text" at bounding box center [67, 156] width 116 height 13
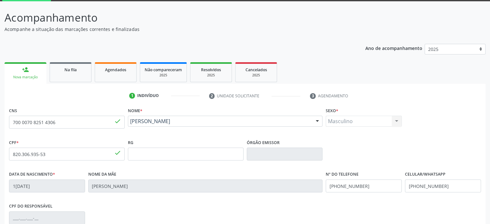
scroll to position [64, 0]
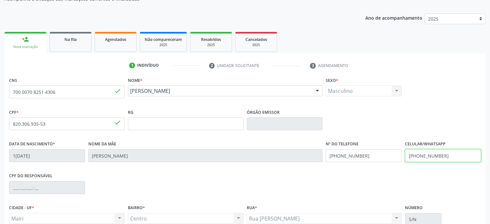
drag, startPoint x: 448, startPoint y: 154, endPoint x: 400, endPoint y: 157, distance: 48.4
click at [400, 157] on div "Data de nascimento * 16/02/1978 Nome da mãe Josefa Silva Pereira Nº do Telefone…" at bounding box center [244, 155] width 475 height 32
click at [445, 172] on div "CPF do responsável" at bounding box center [244, 187] width 475 height 32
drag, startPoint x: 443, startPoint y: 155, endPoint x: 401, endPoint y: 155, distance: 41.5
click at [401, 155] on div "Data de nascimento * 16/02/1978 Nome da mãe Josefa Silva Pereira Nº do Telefone…" at bounding box center [244, 155] width 475 height 32
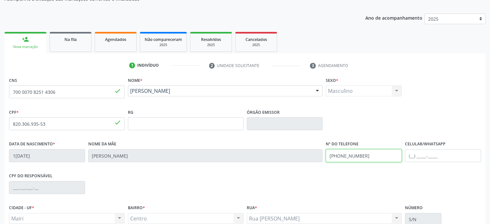
click at [319, 156] on div "Data de nascimento * 16/02/1978 Nome da mãe Josefa Silva Pereira Nº do Telefone…" at bounding box center [244, 155] width 475 height 32
click at [412, 154] on input "text" at bounding box center [443, 155] width 76 height 13
paste input "(74) 99984-9201"
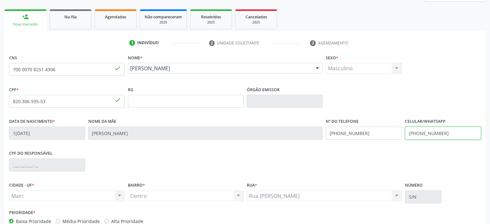
scroll to position [125, 0]
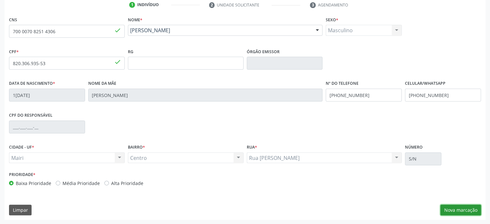
click at [474, 207] on button "Nova marcação" at bounding box center [460, 210] width 41 height 11
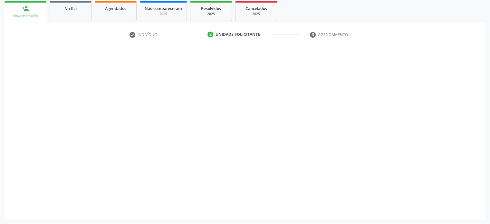
scroll to position [95, 0]
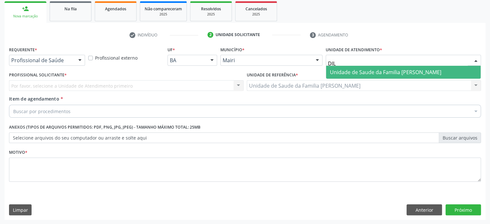
click at [366, 72] on span "Unidade de Saude da Familia [PERSON_NAME]" at bounding box center [385, 72] width 111 height 7
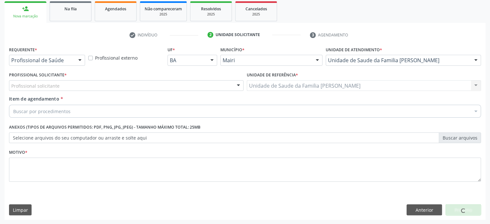
click at [61, 85] on div "Profissional solicitante Enfermeiro - Noemi Barbosa Rodrigues Médico da Estraté…" at bounding box center [126, 85] width 234 height 11
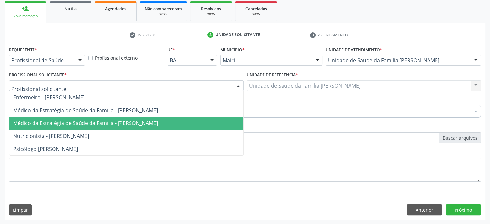
click at [56, 123] on span "Médico da Estratégia de Saúde da Família - [PERSON_NAME]" at bounding box center [85, 122] width 145 height 7
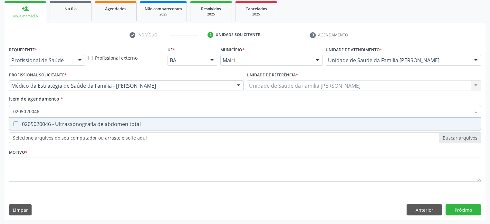
click at [40, 125] on div "0205020046 - Ultrassonografia de abdomen total" at bounding box center [244, 123] width 463 height 5
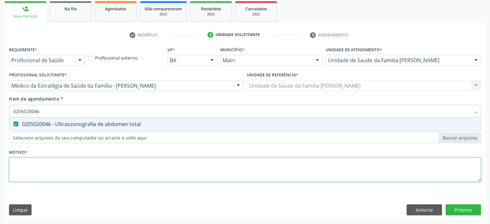
click at [25, 165] on div "Requerente * Profissional de Saúde Profissional de Saúde Paciente Nenhum result…" at bounding box center [245, 118] width 472 height 146
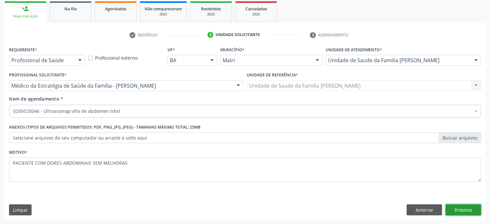
click at [473, 208] on button "Próximo" at bounding box center [462, 209] width 35 height 11
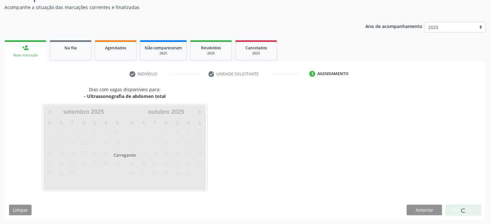
scroll to position [75, 0]
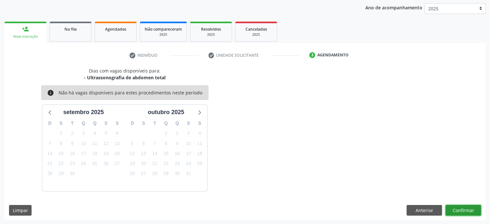
click at [460, 208] on button "Confirmar" at bounding box center [462, 210] width 35 height 11
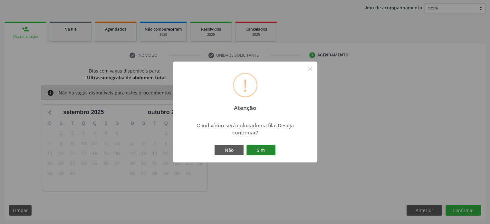
click at [265, 149] on button "Sim" at bounding box center [260, 150] width 29 height 11
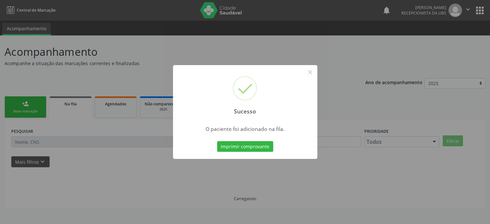
scroll to position [0, 0]
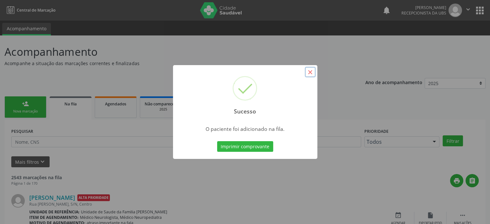
click at [310, 72] on button "×" at bounding box center [310, 72] width 11 height 11
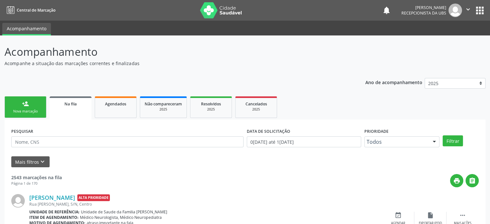
click at [29, 108] on link "person_add Nova marcação" at bounding box center [26, 107] width 42 height 22
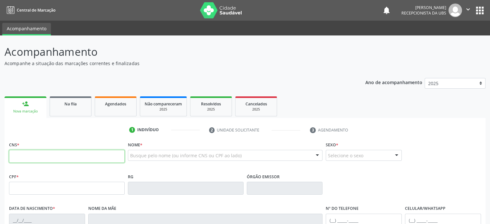
click at [26, 153] on input "text" at bounding box center [67, 156] width 116 height 13
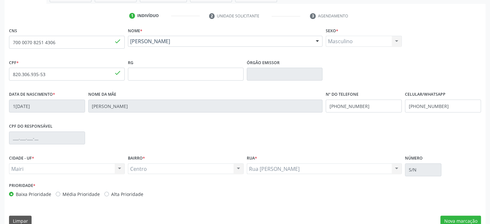
scroll to position [125, 0]
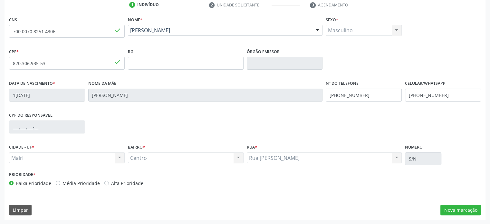
click at [120, 183] on label "Alta Prioridade" at bounding box center [127, 183] width 32 height 7
click at [109, 183] on input "Alta Prioridade" at bounding box center [106, 183] width 5 height 6
click at [455, 210] on button "Nova marcação" at bounding box center [460, 210] width 41 height 11
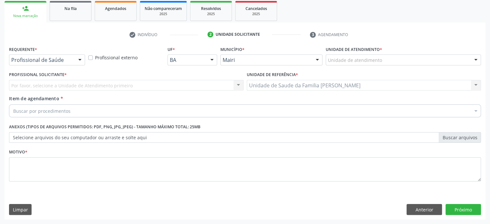
scroll to position [95, 0]
click at [390, 62] on div "Unidade de atendimento" at bounding box center [403, 60] width 155 height 11
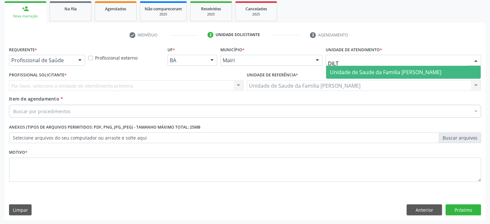
click at [382, 72] on span "Unidade de Saude da Familia [PERSON_NAME]" at bounding box center [385, 72] width 111 height 7
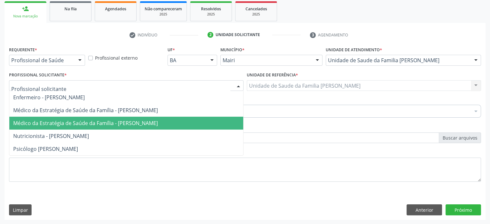
click at [67, 121] on span "Médico da Estratégia de Saúde da Família - [PERSON_NAME]" at bounding box center [85, 122] width 145 height 7
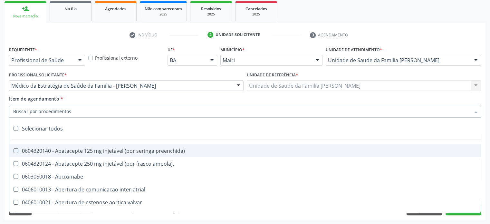
paste input "225225"
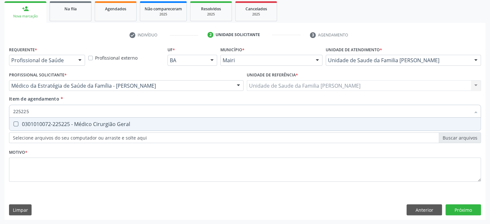
click at [61, 122] on div "0301010072-225225 - Médico Cirurgião Geral" at bounding box center [244, 123] width 463 height 5
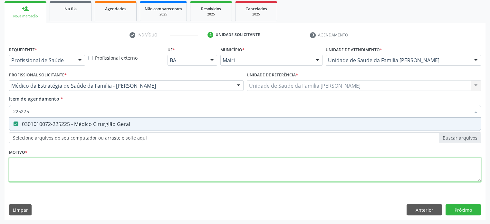
click at [30, 170] on div "Requerente * Profissional de Saúde Profissional de Saúde Paciente Nenhum result…" at bounding box center [245, 118] width 472 height 146
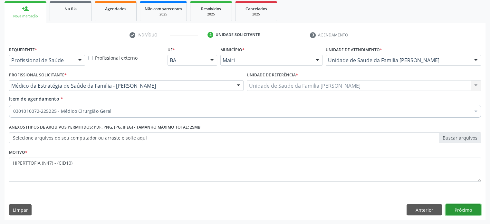
click at [469, 210] on button "Próximo" at bounding box center [462, 209] width 35 height 11
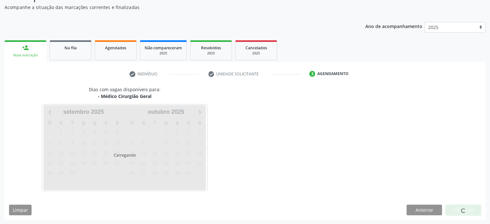
scroll to position [75, 0]
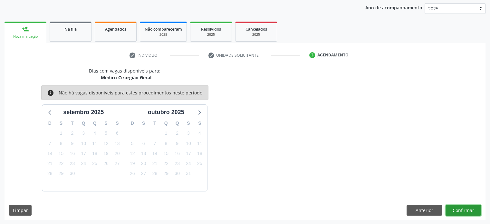
click at [466, 209] on button "Confirmar" at bounding box center [462, 210] width 35 height 11
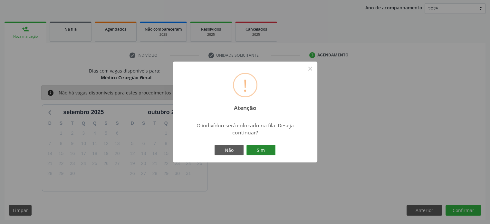
click at [264, 152] on button "Sim" at bounding box center [260, 150] width 29 height 11
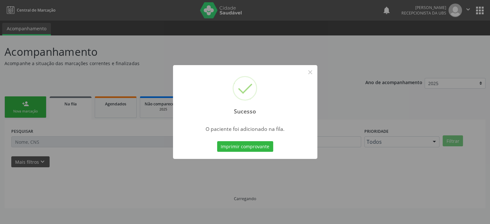
scroll to position [0, 0]
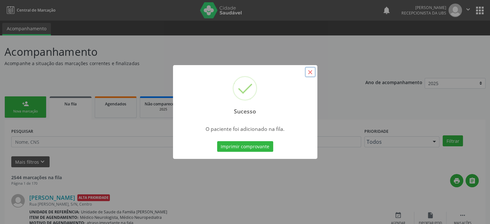
click at [310, 72] on button "×" at bounding box center [310, 72] width 11 height 11
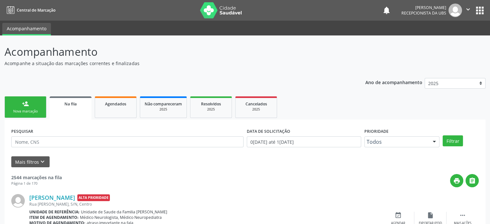
click at [32, 106] on link "person_add Nova marcação" at bounding box center [26, 107] width 42 height 22
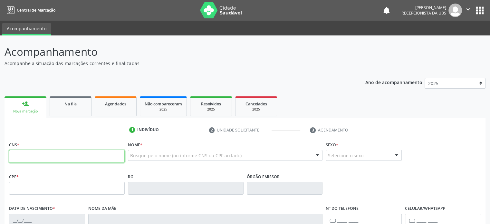
click at [28, 154] on input "text" at bounding box center [67, 156] width 116 height 13
